Goal: Navigation & Orientation: Find specific page/section

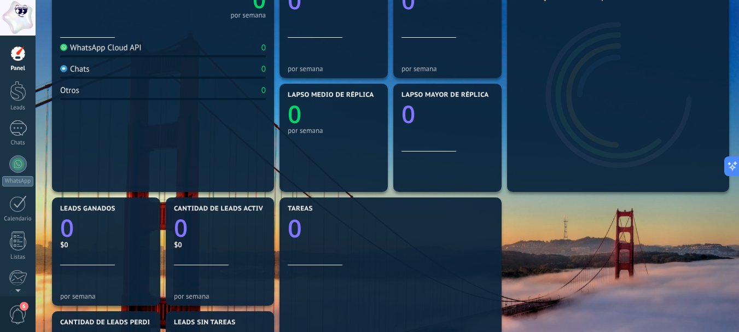
scroll to position [164, 0]
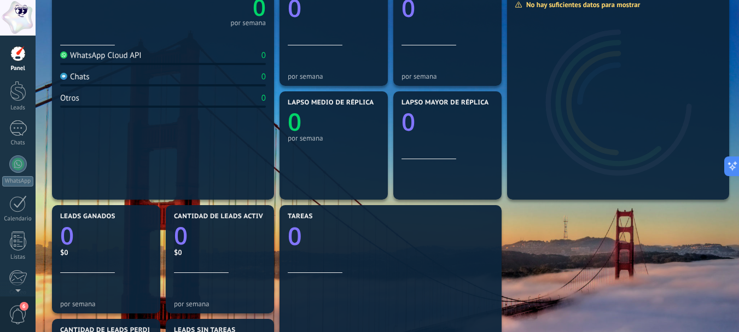
click at [18, 54] on div at bounding box center [18, 53] width 16 height 16
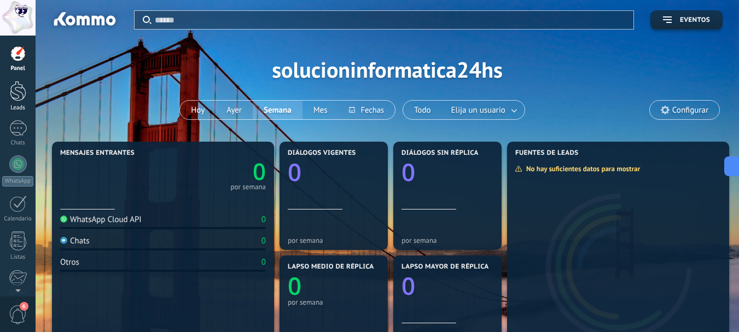
click at [15, 92] on div at bounding box center [18, 91] width 16 height 20
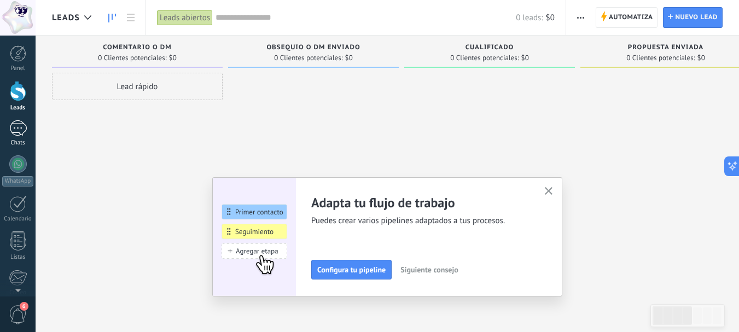
click at [17, 131] on div at bounding box center [18, 128] width 18 height 16
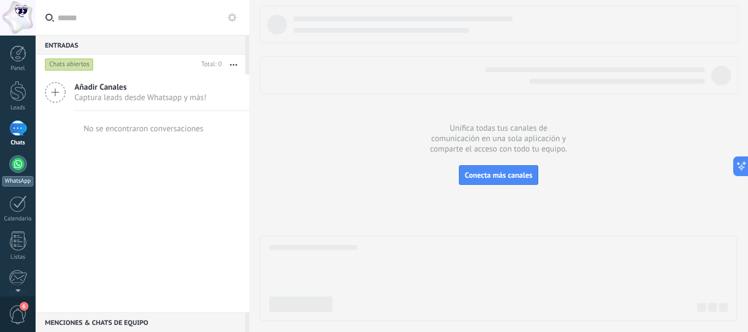
click at [24, 167] on div at bounding box center [18, 164] width 18 height 18
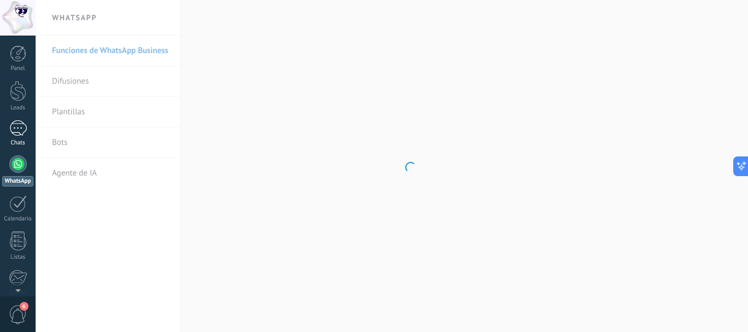
click at [19, 126] on div at bounding box center [18, 128] width 18 height 16
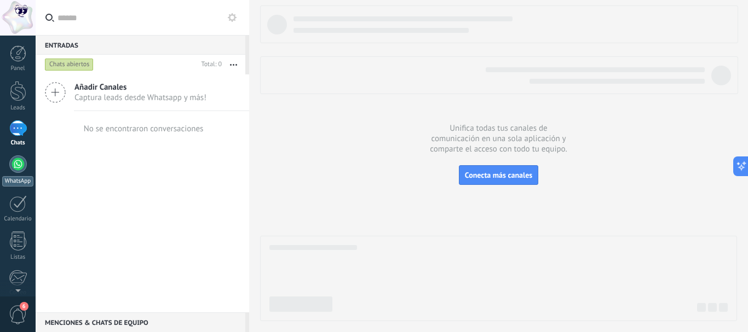
click at [15, 168] on div at bounding box center [18, 164] width 18 height 18
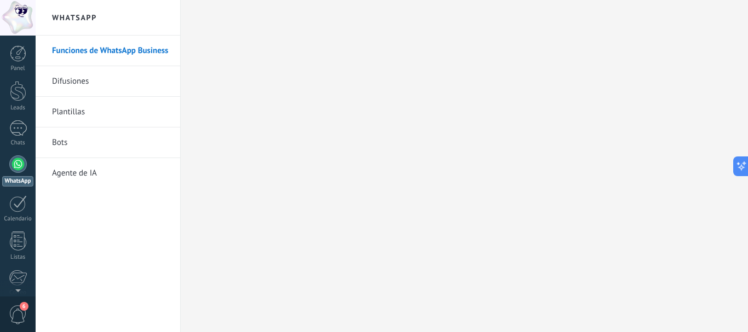
click at [86, 119] on link "Plantillas" at bounding box center [110, 112] width 117 height 31
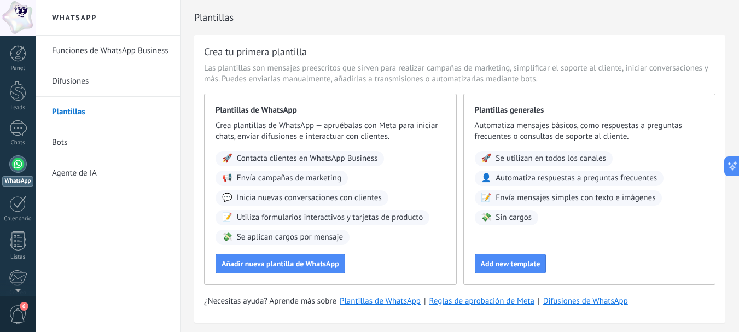
click at [70, 136] on link "Bots" at bounding box center [110, 143] width 117 height 31
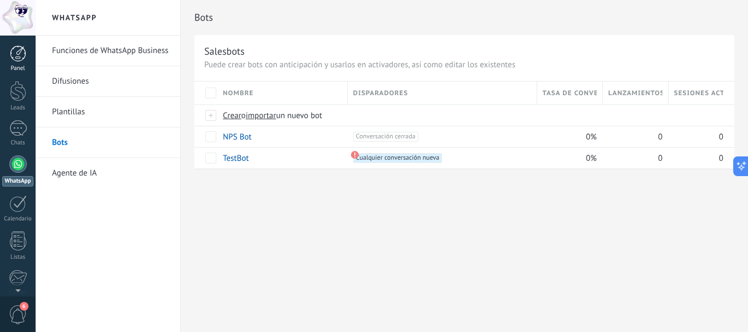
click at [15, 67] on div "Panel" at bounding box center [18, 68] width 32 height 7
